Goal: Check status: Check status

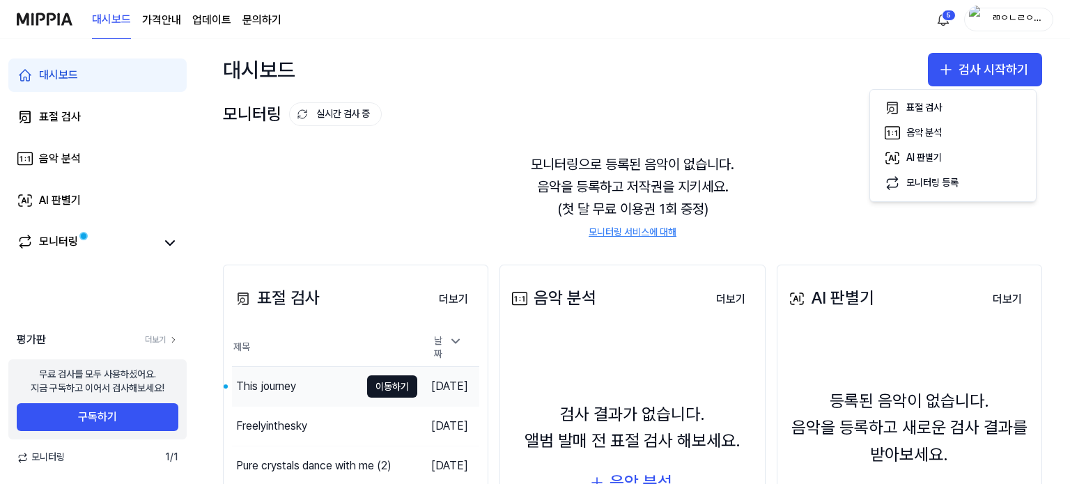
scroll to position [160, 0]
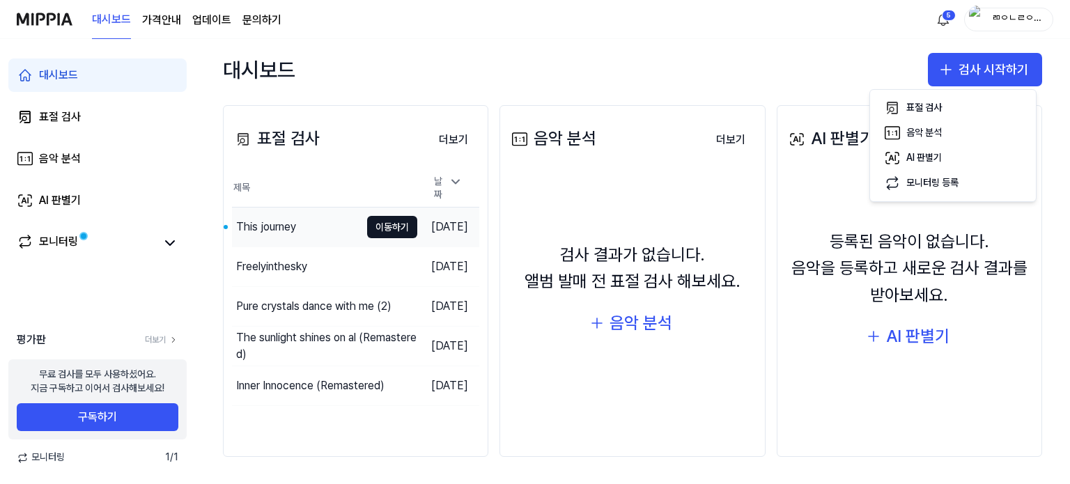
click at [261, 222] on div "This journey" at bounding box center [266, 227] width 60 height 17
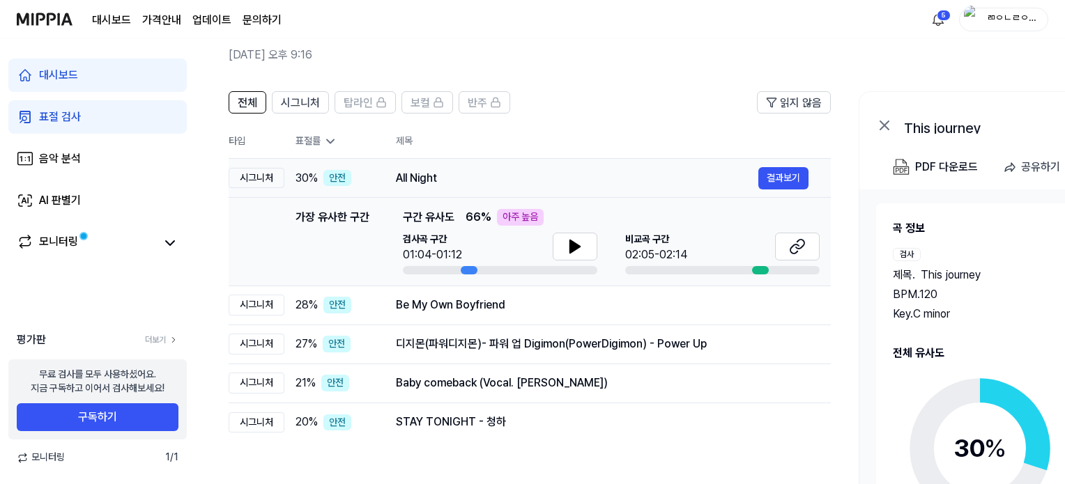
scroll to position [70, 0]
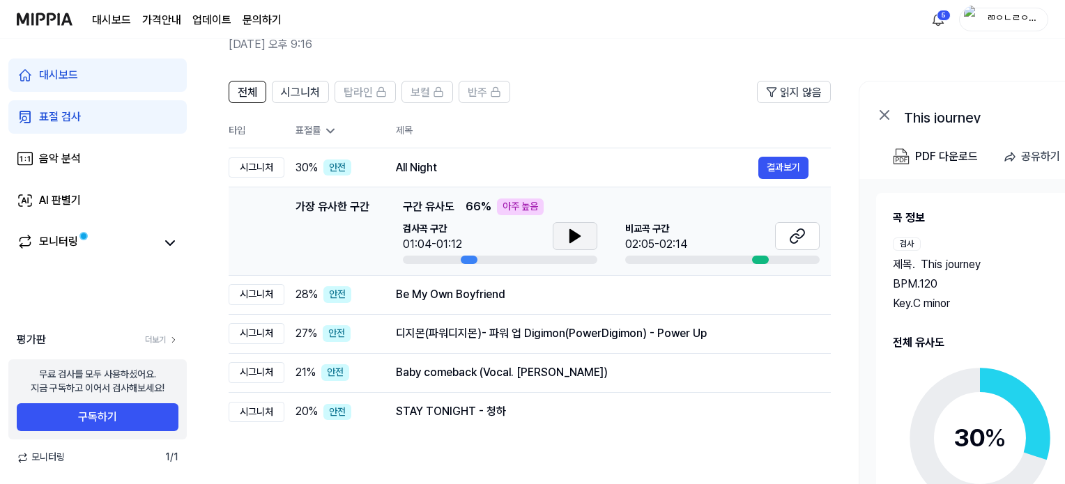
click at [553, 238] on button at bounding box center [575, 236] width 45 height 28
click at [586, 239] on button at bounding box center [575, 236] width 45 height 28
click at [822, 232] on td "가장 유사한 구간 가장 유사한 구간 구간 유사도 66 % 아주 높음 검사곡 구간 01:04/01:12 비교곡 구간 02:05-02:14 결과보기" at bounding box center [530, 231] width 602 height 88
drag, startPoint x: 571, startPoint y: 231, endPoint x: 587, endPoint y: 239, distance: 18.1
click at [571, 232] on icon at bounding box center [572, 236] width 3 height 11
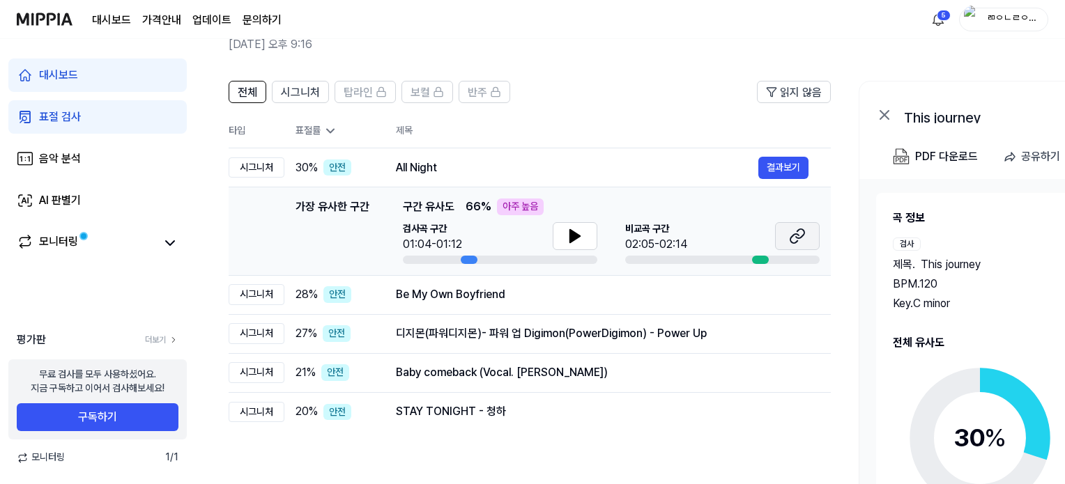
click at [792, 231] on icon at bounding box center [797, 236] width 17 height 17
click at [571, 303] on div "Be My Own Boyfriend 결과보기" at bounding box center [602, 295] width 412 height 22
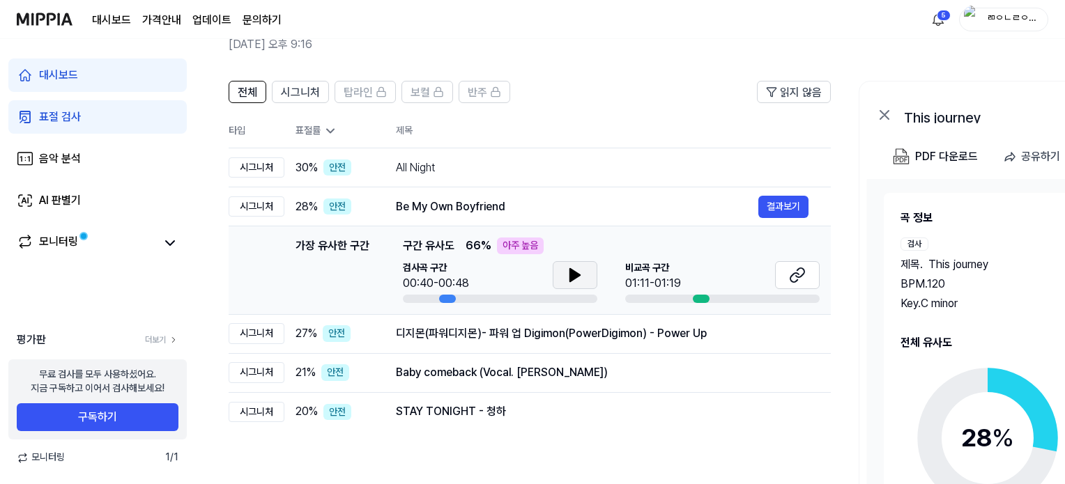
click at [581, 275] on icon at bounding box center [574, 275] width 17 height 17
click at [798, 275] on icon at bounding box center [797, 275] width 17 height 17
click at [792, 330] on button "결과보기" at bounding box center [783, 334] width 50 height 22
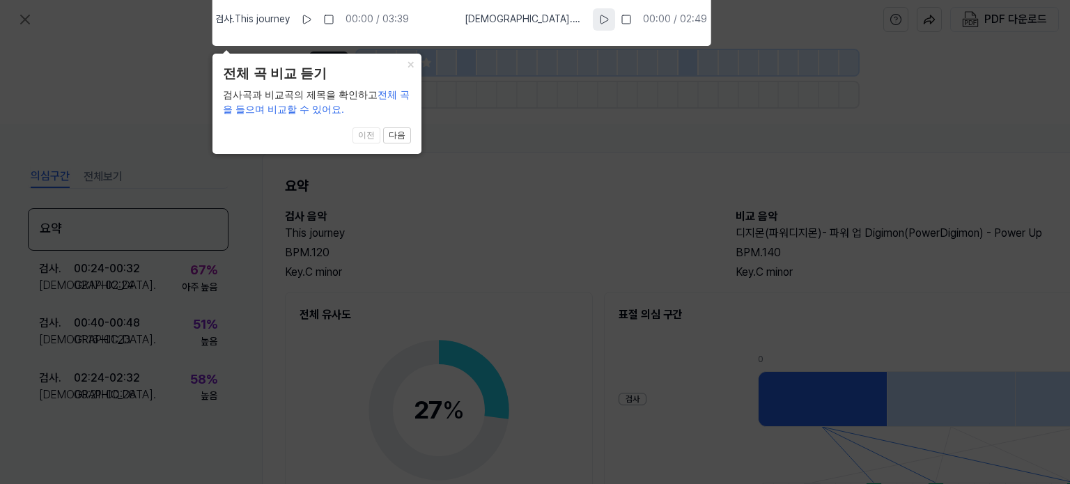
click at [602, 20] on icon at bounding box center [605, 19] width 8 height 8
click at [313, 23] on icon at bounding box center [307, 19] width 11 height 11
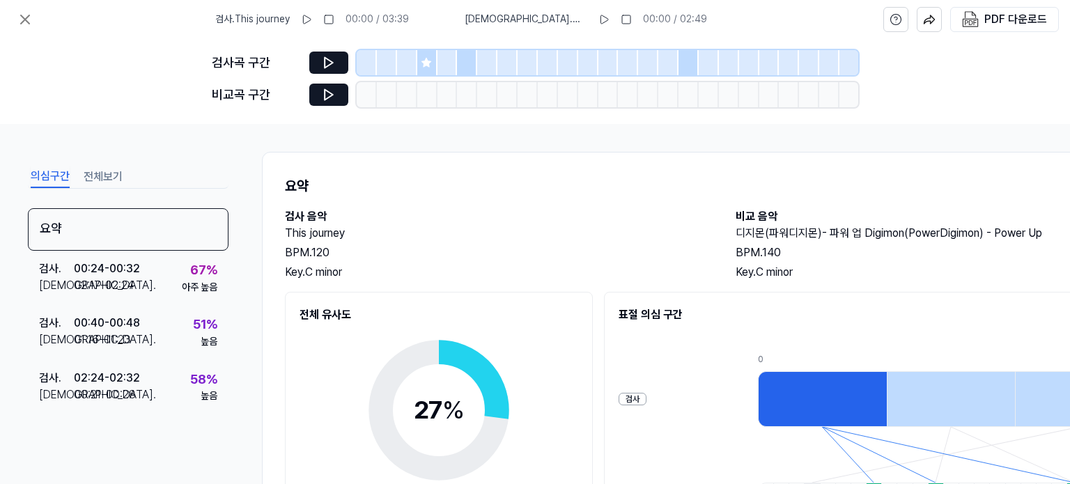
click at [426, 61] on icon at bounding box center [426, 62] width 9 height 9
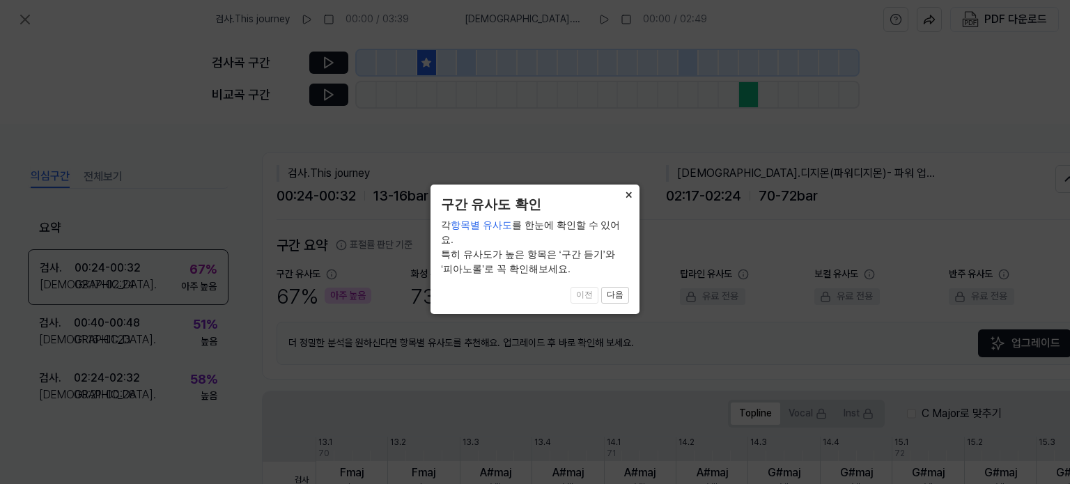
click at [629, 194] on button "×" at bounding box center [628, 195] width 22 height 20
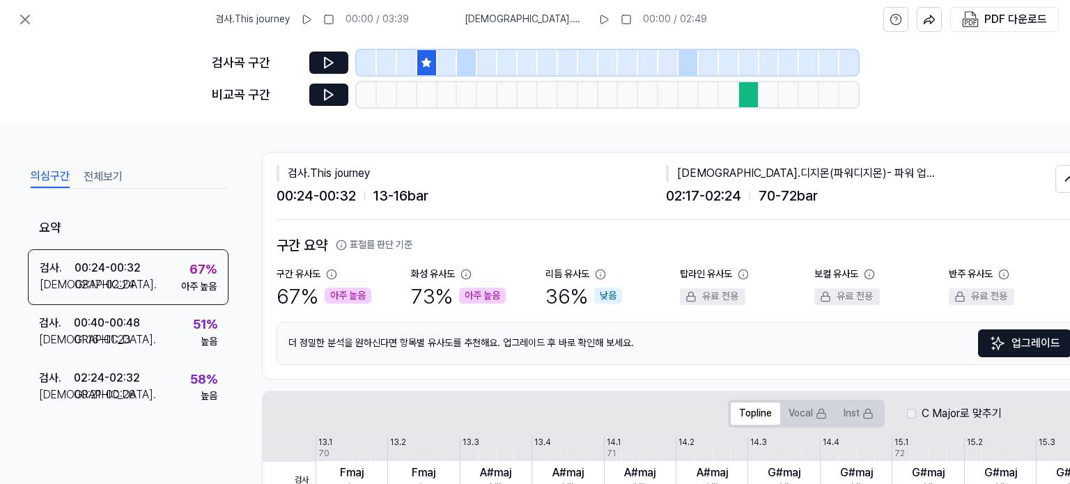
click at [467, 64] on div at bounding box center [467, 62] width 20 height 25
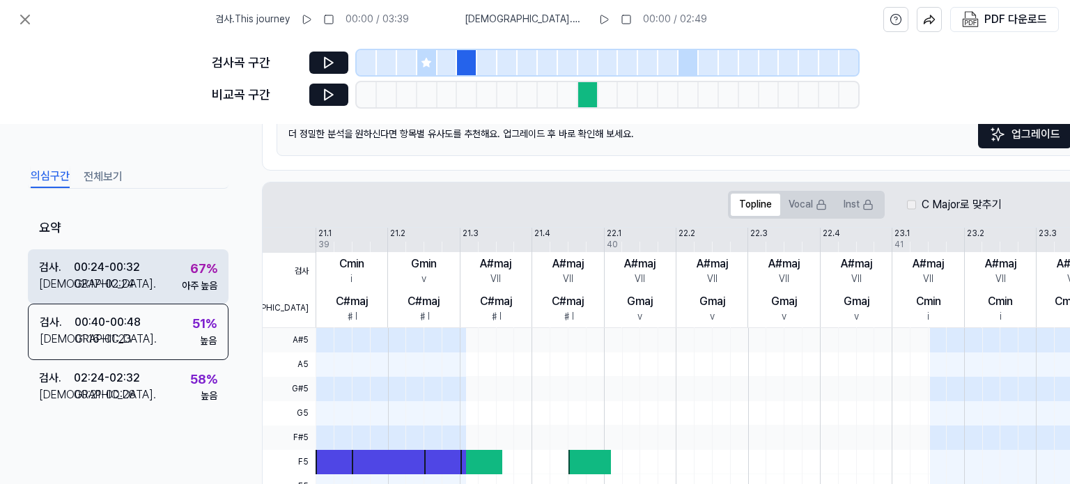
click at [102, 255] on div "검사 . 00:24 - 00:32 비교 . 02:17 - 02:24 67 % 아주 높음" at bounding box center [128, 276] width 201 height 54
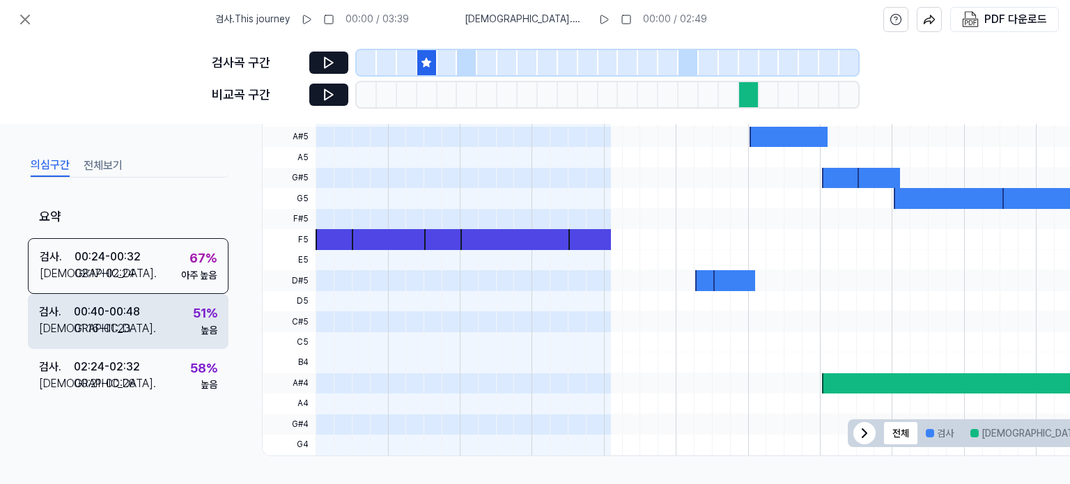
scroll to position [266, 0]
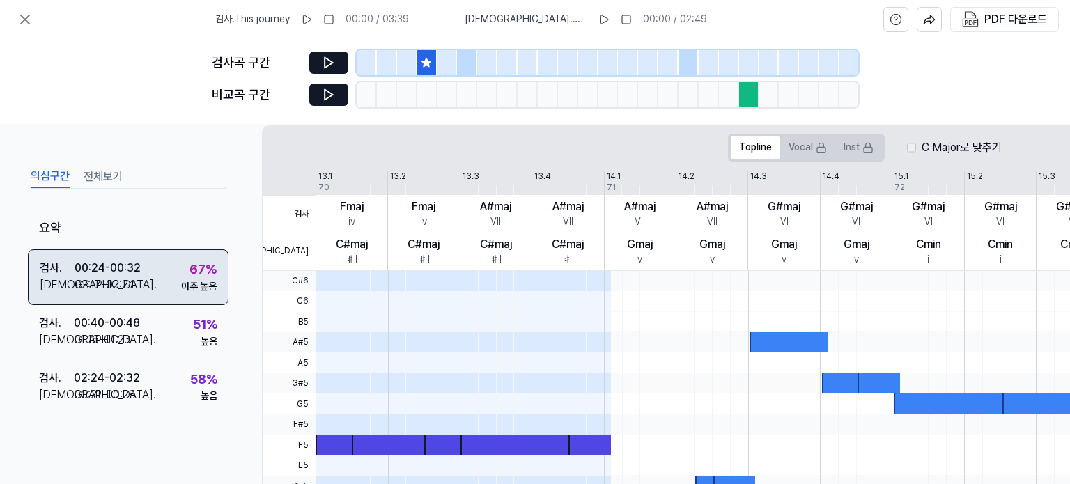
click at [137, 292] on div "비교 . 02:17 - 02:24" at bounding box center [90, 285] width 101 height 17
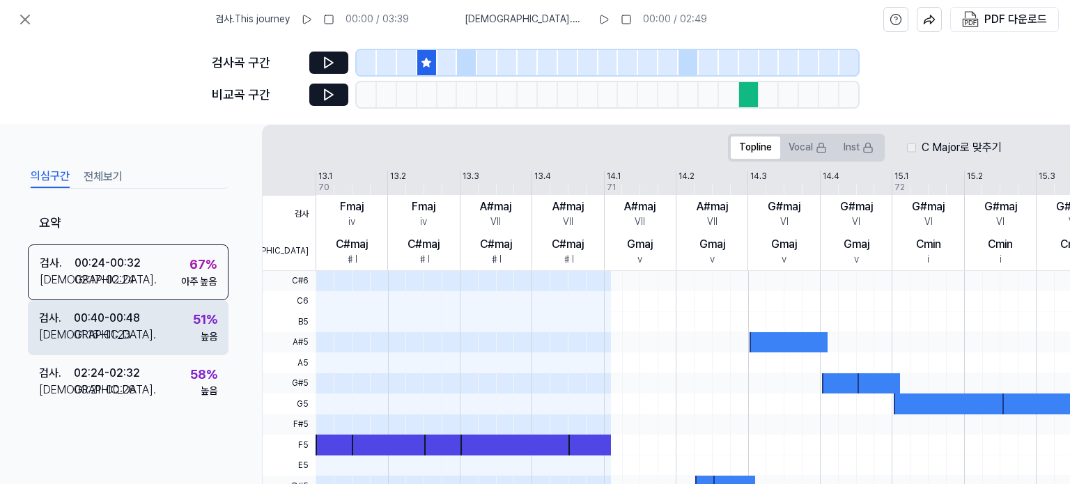
scroll to position [10, 0]
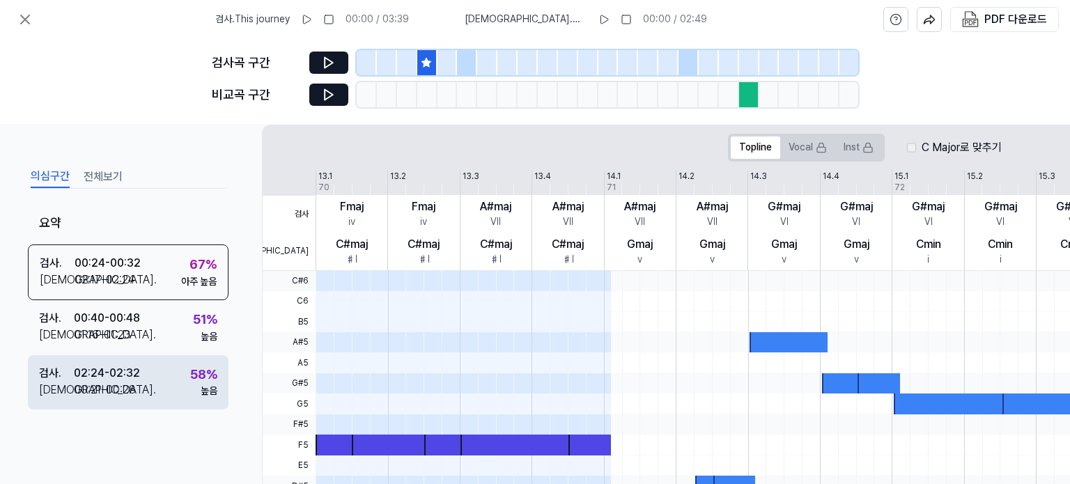
click at [128, 382] on div "00:21 - 00:28" at bounding box center [105, 390] width 62 height 17
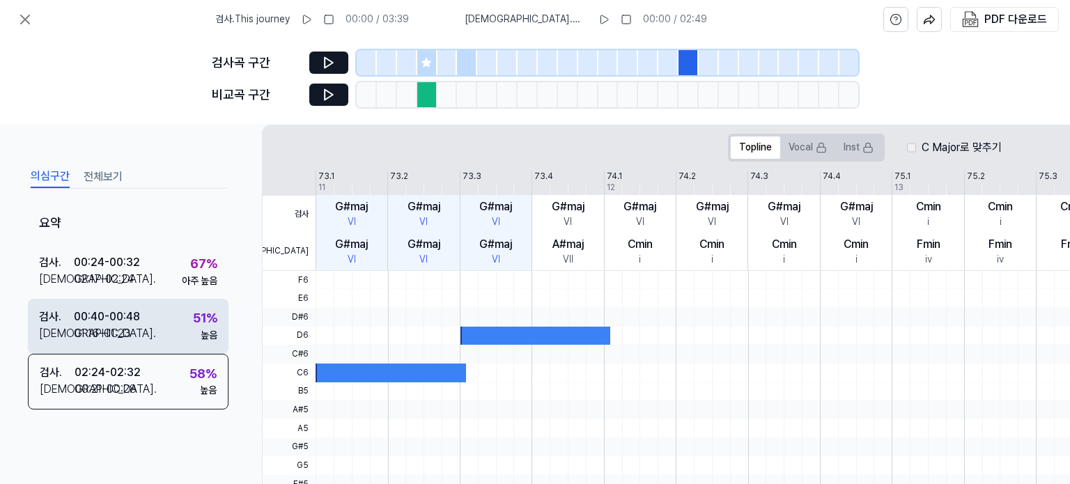
click at [130, 311] on div "00:40 - 00:48" at bounding box center [107, 317] width 66 height 17
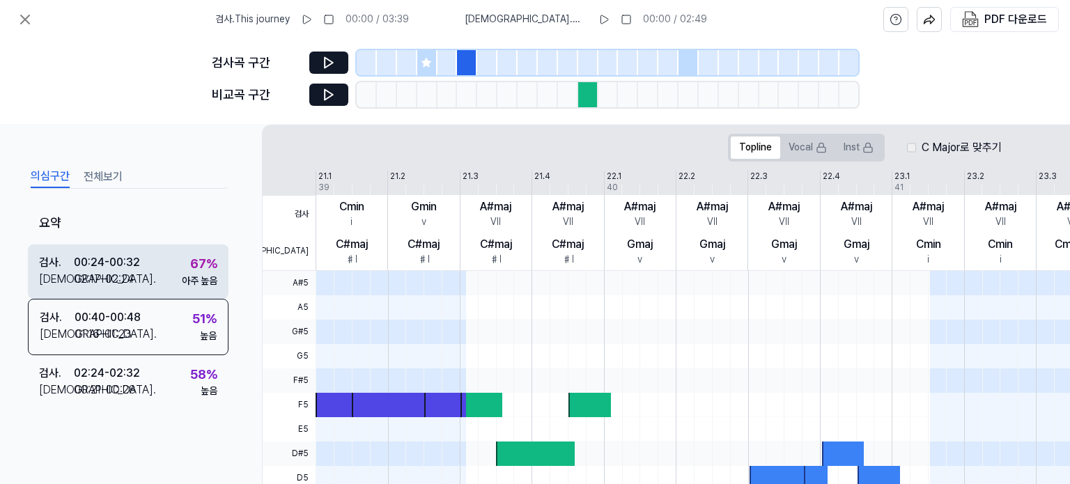
click at [125, 273] on div "02:17 - 02:24" at bounding box center [104, 279] width 61 height 17
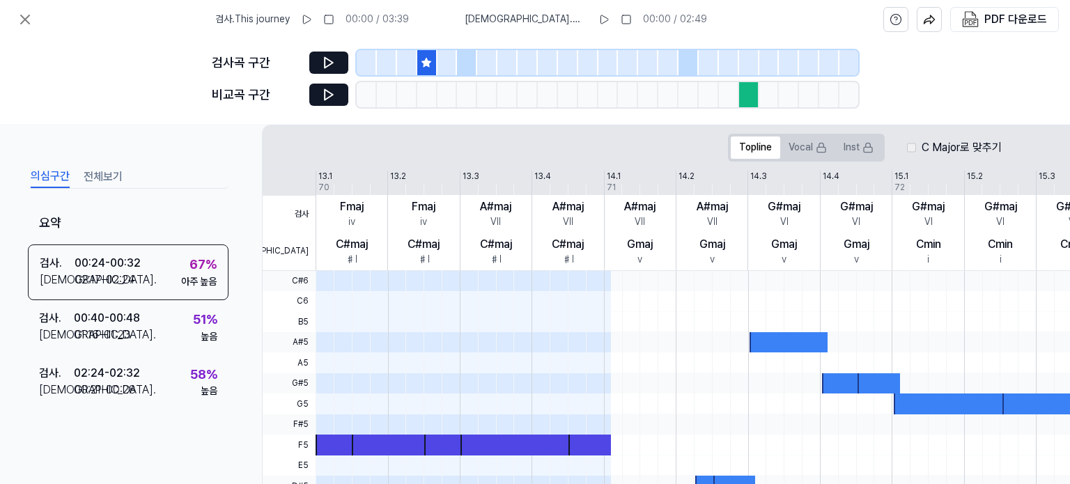
click at [469, 66] on div at bounding box center [467, 62] width 20 height 25
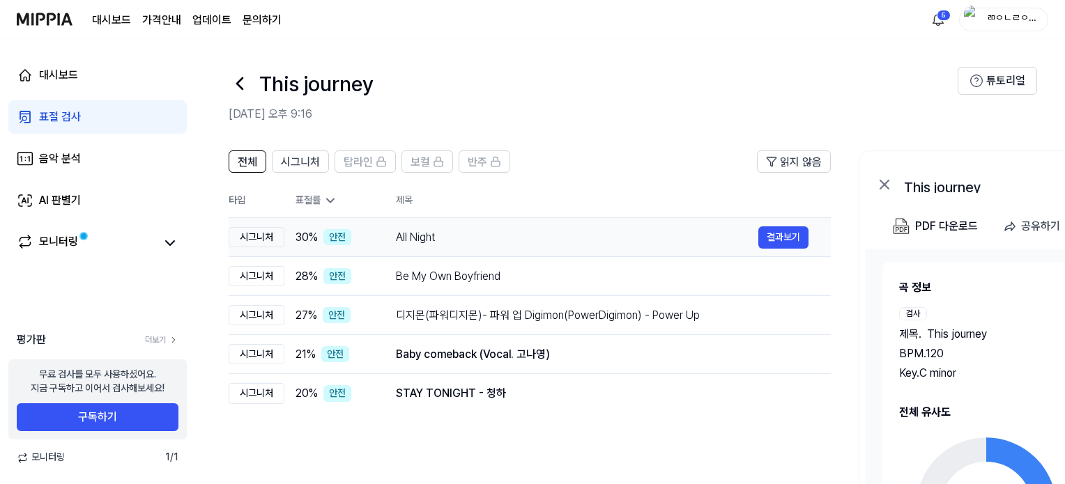
click at [416, 235] on div "All Night" at bounding box center [577, 237] width 362 height 17
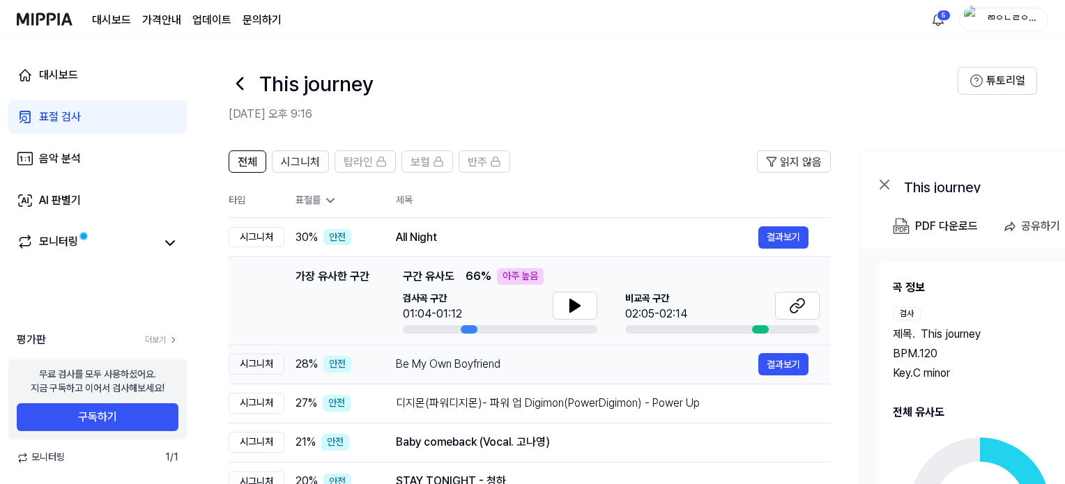
click at [456, 364] on div "Be My Own Boyfriend" at bounding box center [577, 364] width 362 height 17
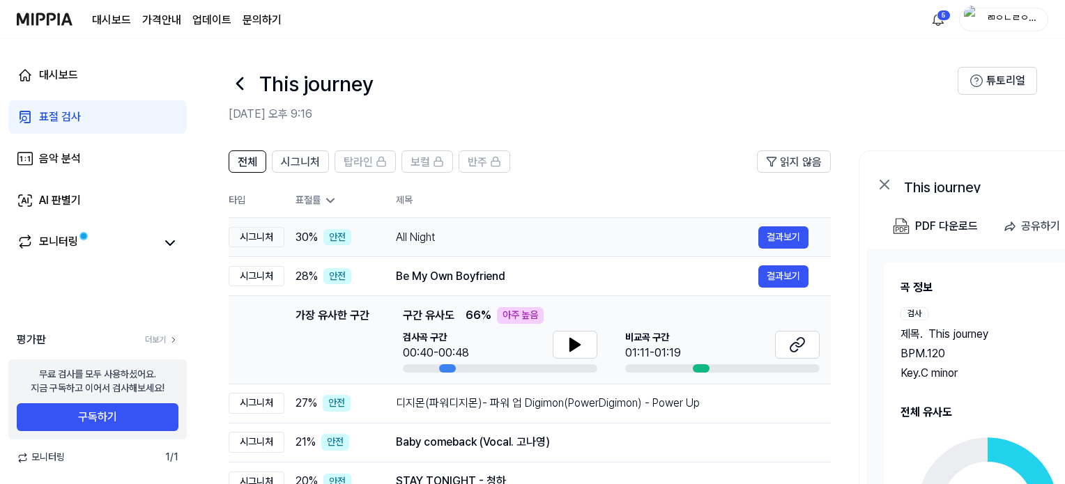
click at [415, 230] on div "All Night" at bounding box center [577, 237] width 362 height 17
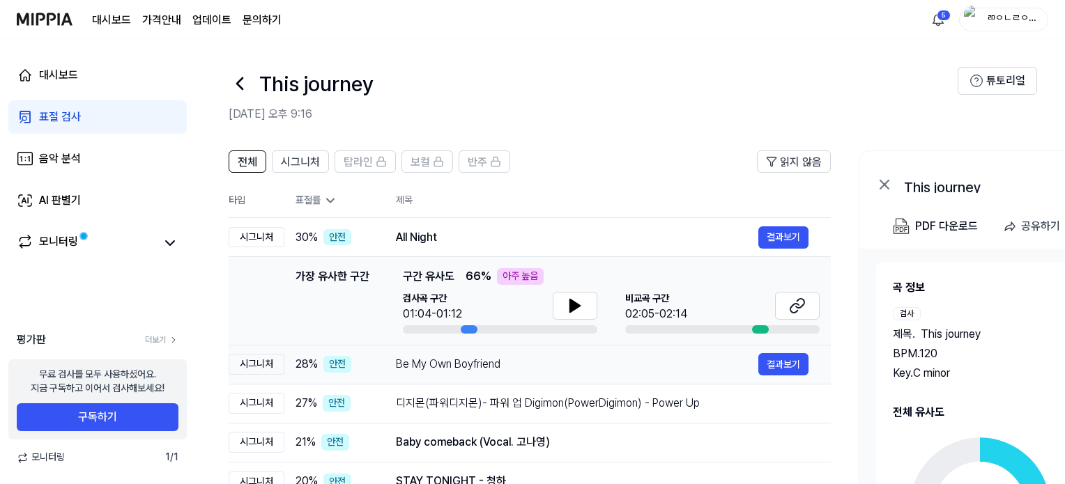
click at [473, 375] on div "Be My Own Boyfriend 결과보기" at bounding box center [602, 364] width 412 height 22
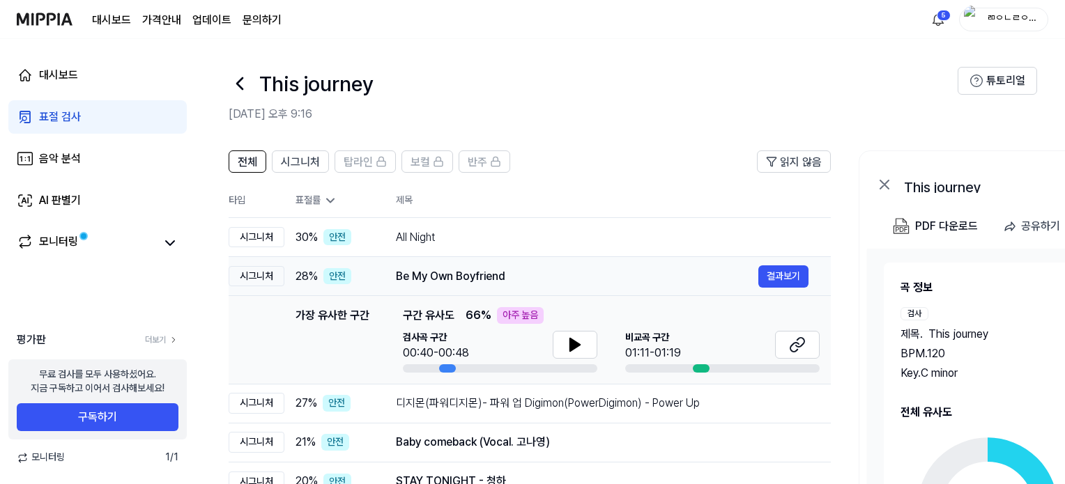
scroll to position [70, 0]
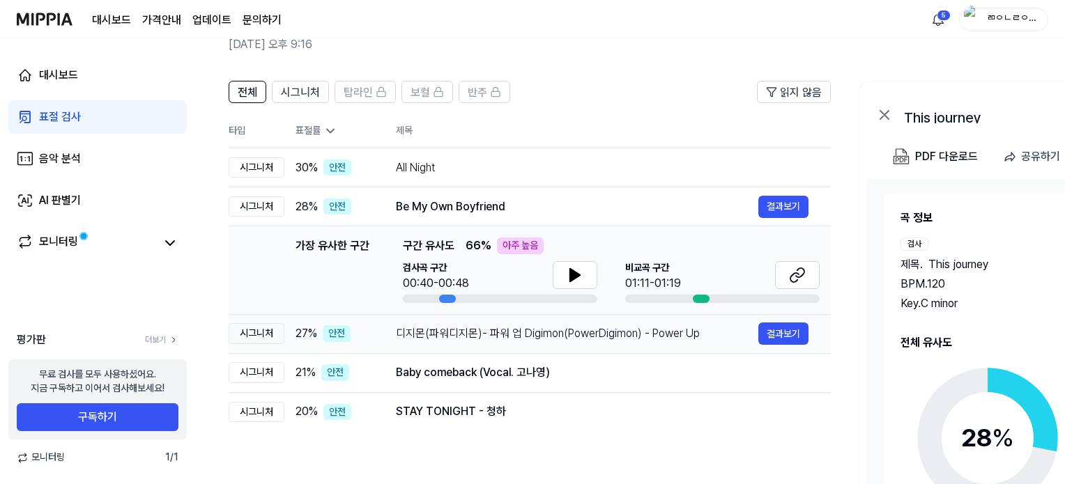
click at [479, 338] on div "디지몬(파워디지몬)- 파워 업 Digimon(PowerDigimon) - Power Up" at bounding box center [577, 333] width 362 height 17
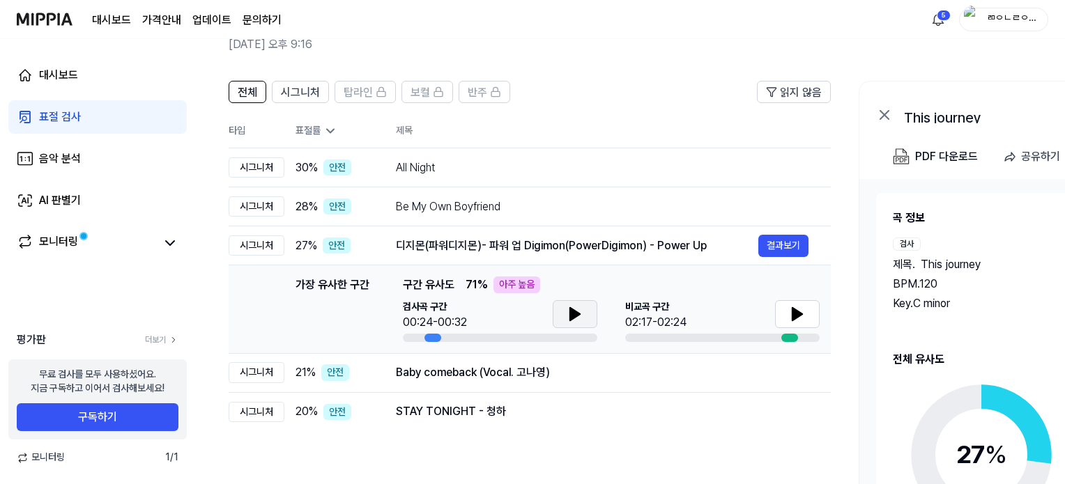
click at [580, 313] on icon at bounding box center [574, 314] width 17 height 17
click at [581, 308] on icon at bounding box center [574, 314] width 17 height 17
click at [783, 319] on button at bounding box center [797, 314] width 45 height 28
click at [783, 312] on button at bounding box center [797, 314] width 45 height 28
click at [589, 323] on button at bounding box center [575, 314] width 45 height 28
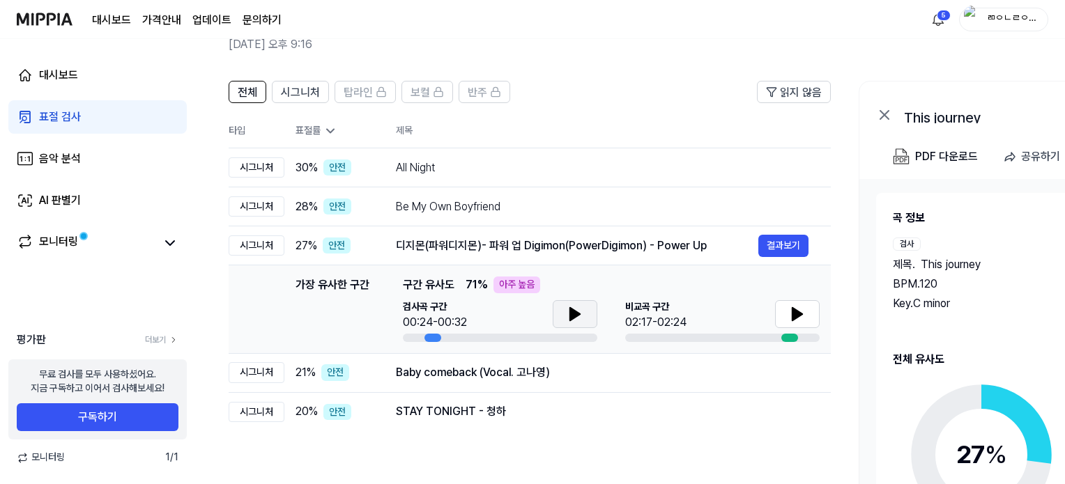
scroll to position [0, 0]
click at [792, 314] on icon at bounding box center [797, 314] width 10 height 13
click at [573, 322] on icon at bounding box center [574, 314] width 17 height 17
click at [797, 323] on button at bounding box center [797, 314] width 45 height 28
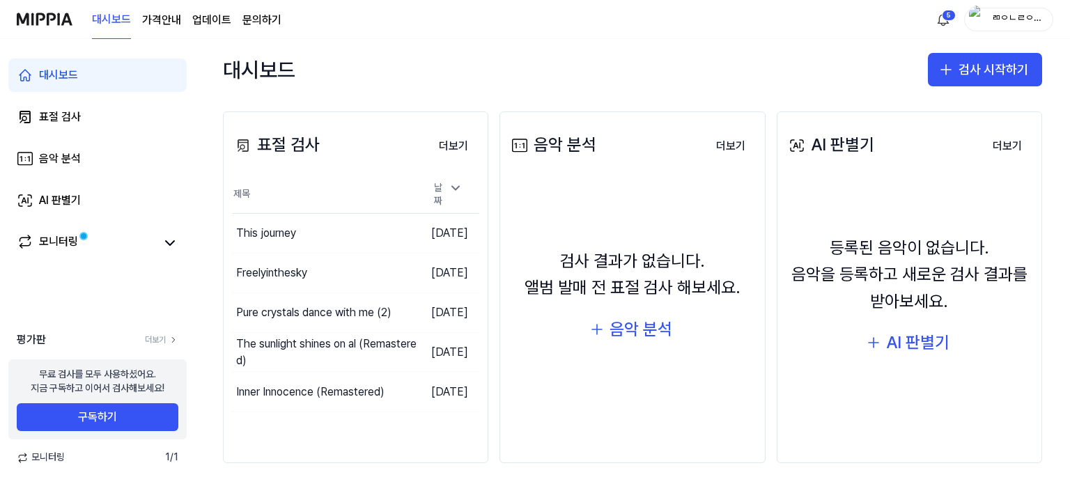
scroll to position [160, 0]
